Goal: Find specific page/section: Find specific page/section

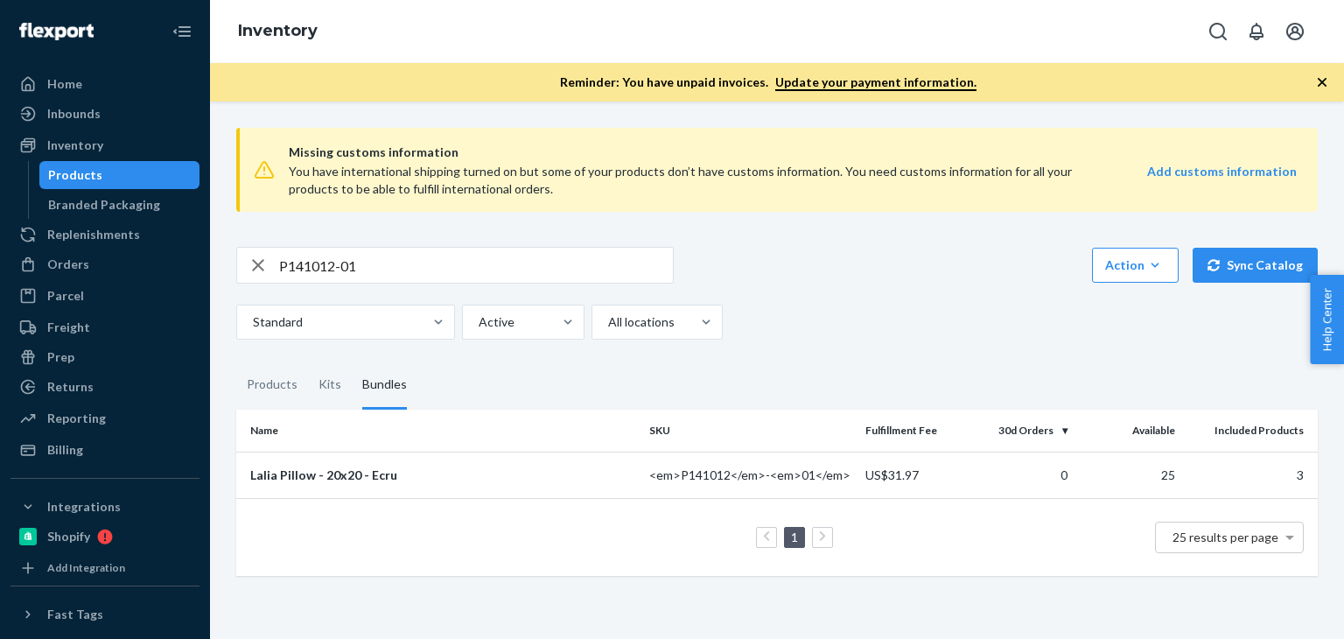
drag, startPoint x: 0, startPoint y: 0, endPoint x: 200, endPoint y: 250, distance: 320.1
click at [200, 250] on div "Home Inbounds Shipping Plans Problems Inventory Products Branded Packaging Repl…" at bounding box center [672, 319] width 1344 height 639
paste input "84018-05"
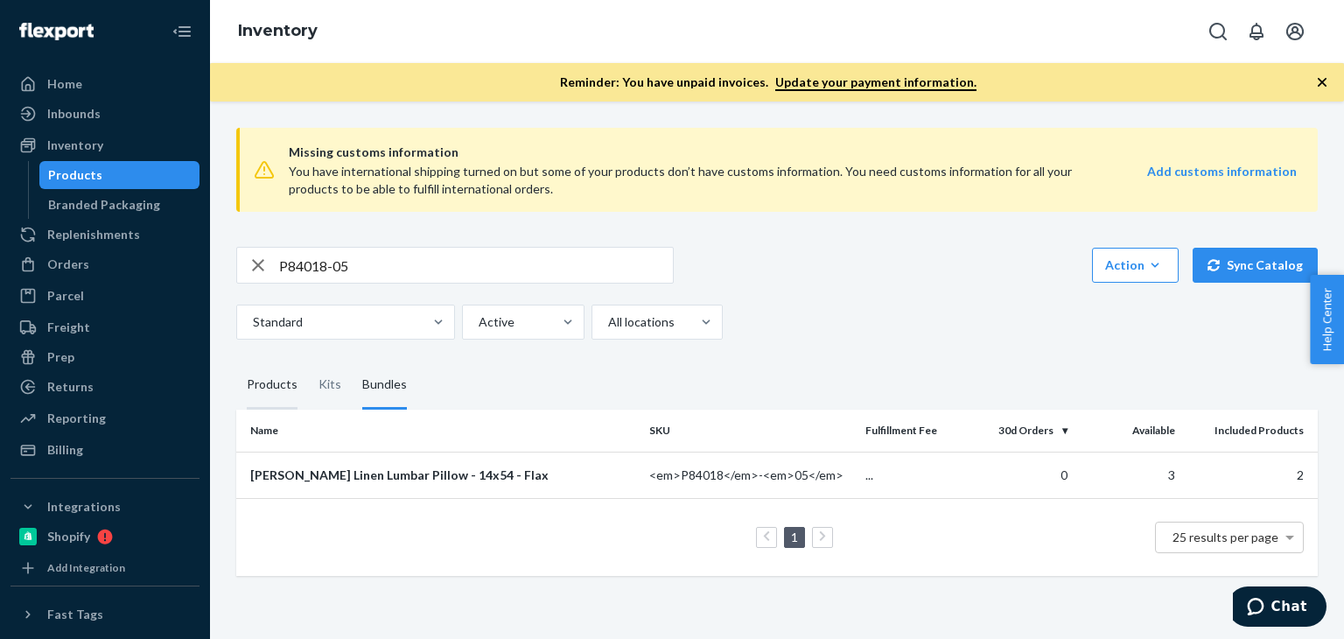
click at [270, 393] on div "Products" at bounding box center [272, 385] width 51 height 49
click at [236, 361] on input "Products" at bounding box center [236, 361] width 0 height 0
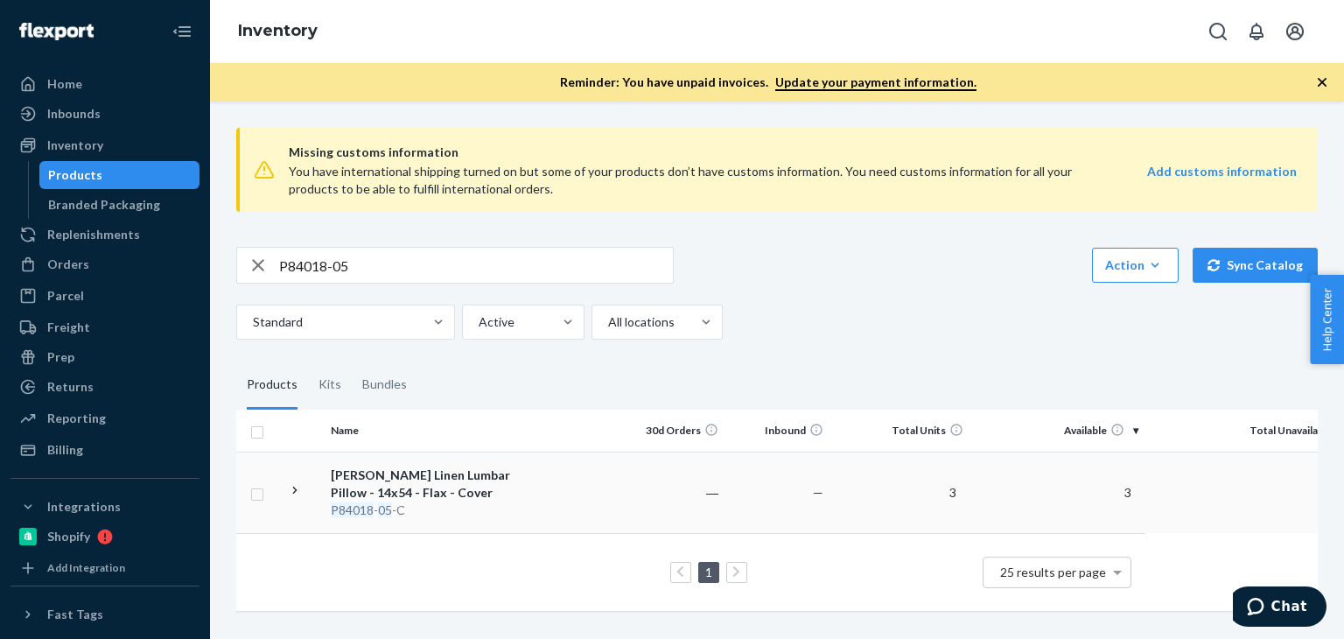
scroll to position [2, 0]
click at [405, 386] on div "Bundles" at bounding box center [385, 385] width 66 height 49
click at [352, 361] on input "Bundles" at bounding box center [352, 361] width 0 height 0
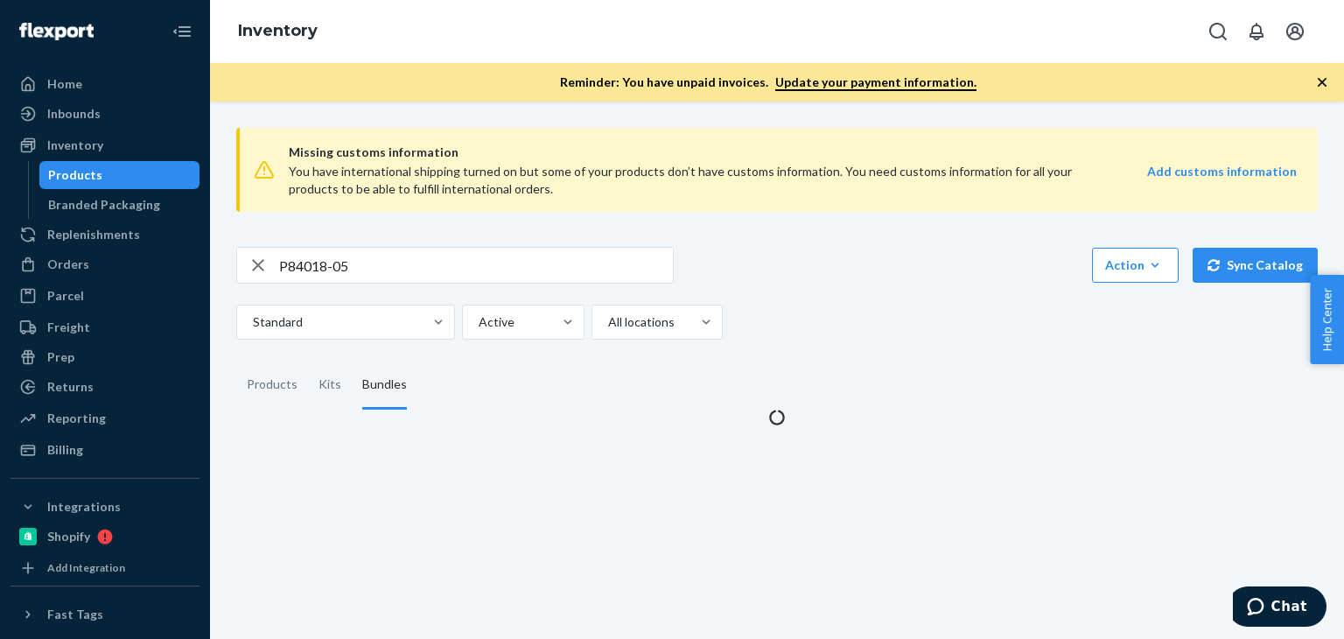
scroll to position [0, 0]
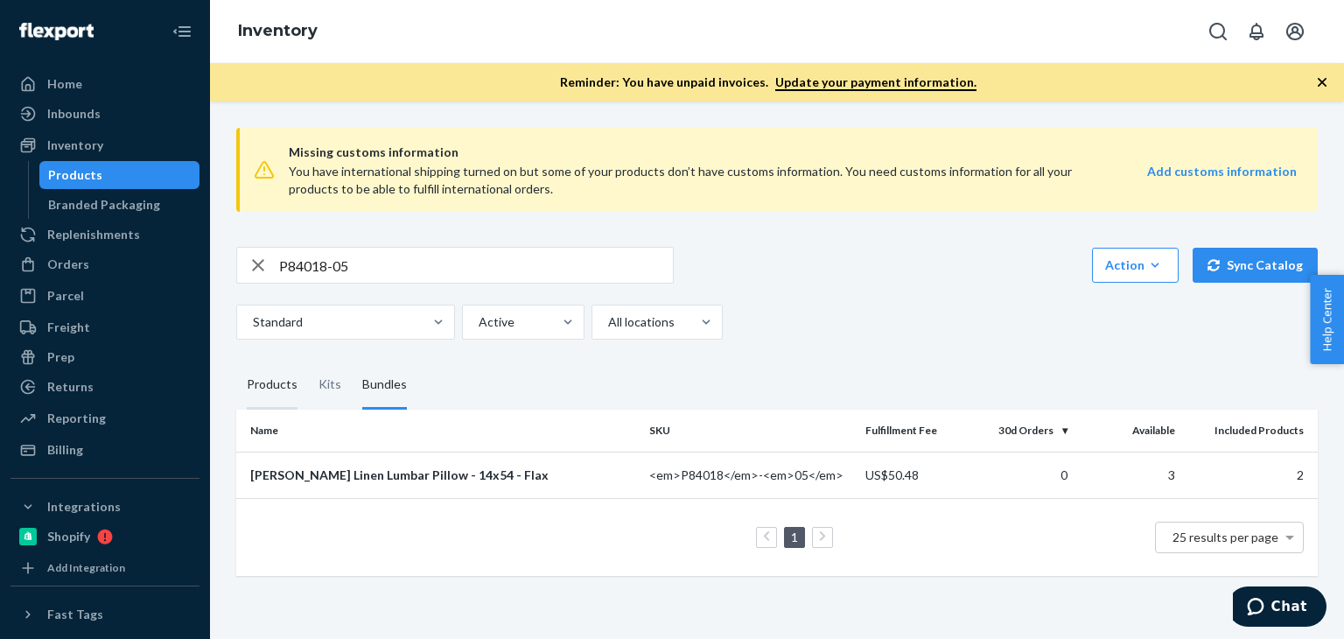
click at [276, 386] on div "Products" at bounding box center [272, 385] width 51 height 49
click at [236, 361] on input "Products" at bounding box center [236, 361] width 0 height 0
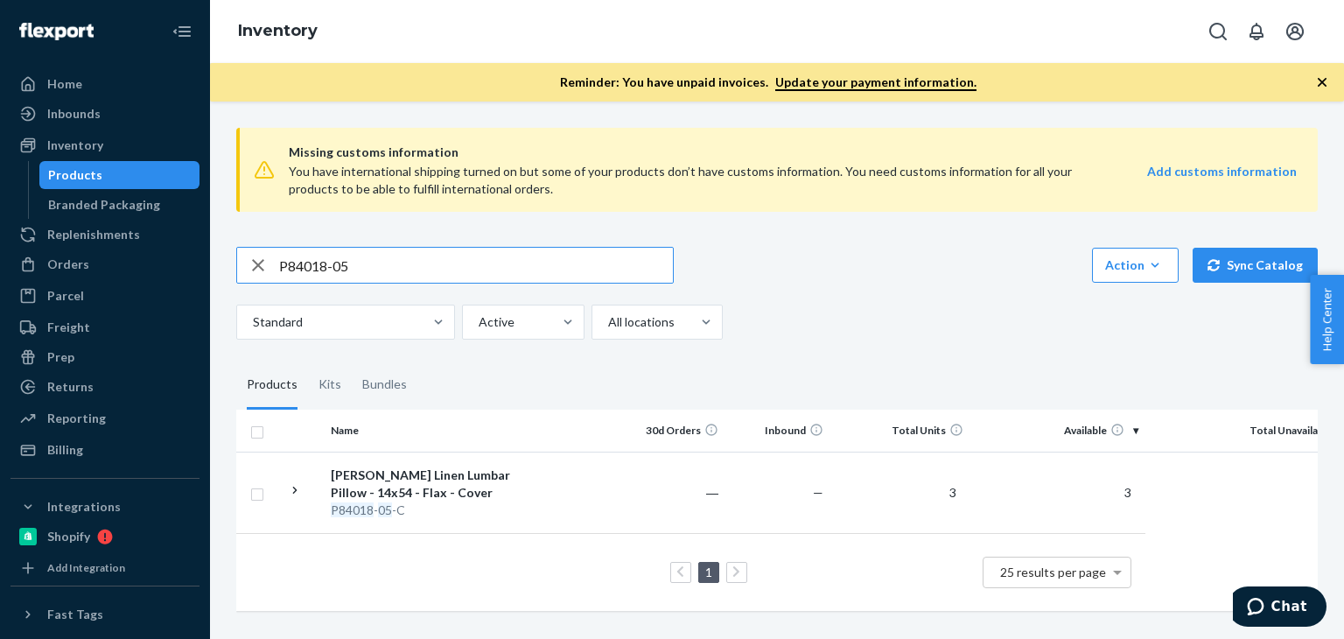
paste input "55"
drag, startPoint x: 362, startPoint y: 277, endPoint x: 258, endPoint y: 269, distance: 104.5
click at [258, 269] on div "P84018-05" at bounding box center [455, 265] width 436 height 35
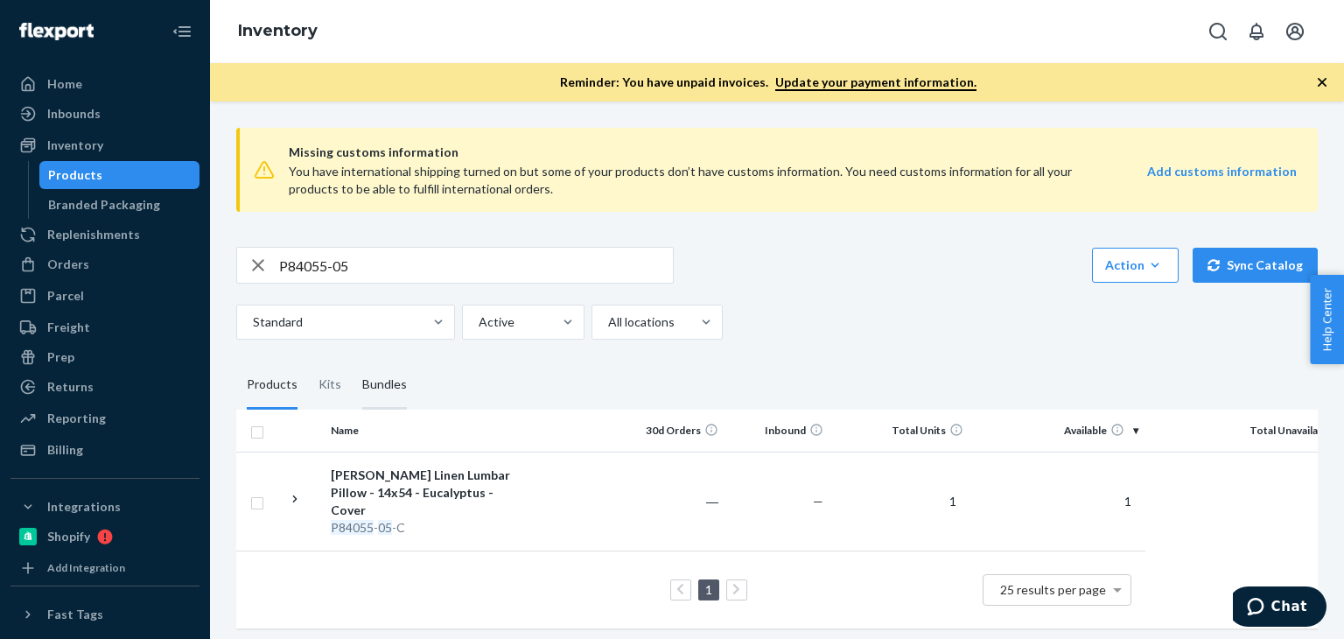
click at [382, 373] on div "Bundles" at bounding box center [384, 385] width 45 height 49
click at [352, 361] on input "Bundles" at bounding box center [352, 361] width 0 height 0
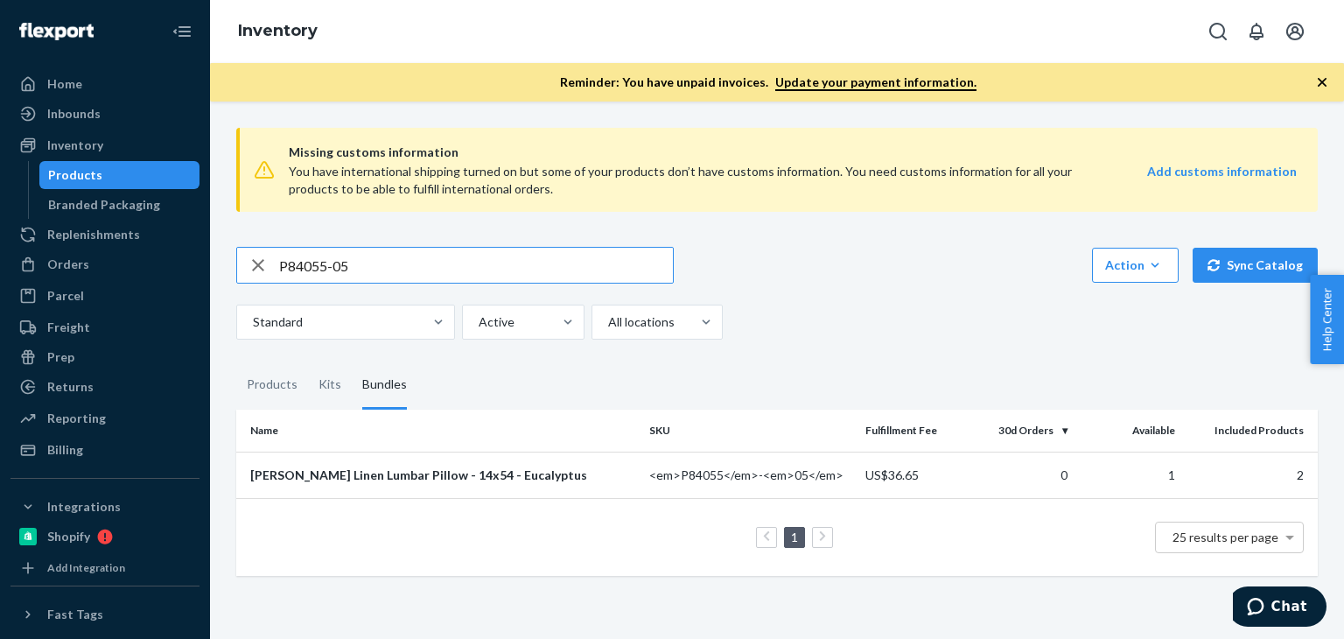
click at [438, 277] on input "P84055-05" at bounding box center [476, 265] width 394 height 35
paste input "R93041-05"
type input "R93041-05"
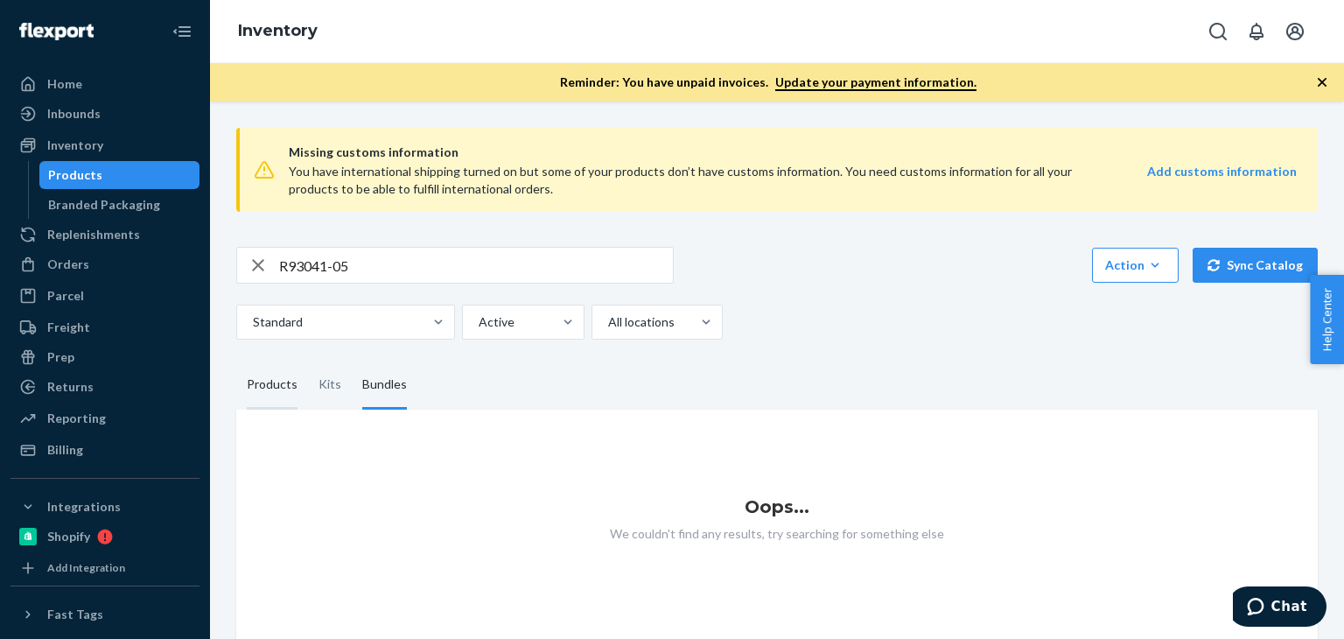
click at [249, 382] on div "Products" at bounding box center [272, 385] width 51 height 49
click at [236, 361] on input "Products" at bounding box center [236, 361] width 0 height 0
